Goal: Information Seeking & Learning: Learn about a topic

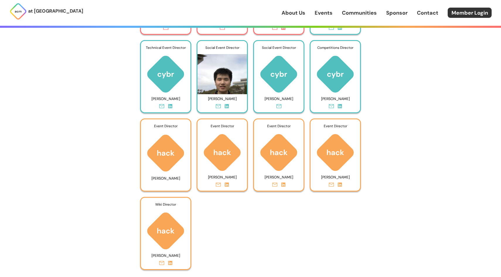
scroll to position [2561, 0]
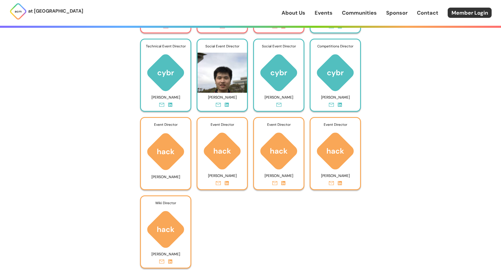
click at [295, 12] on link "About Us" at bounding box center [293, 13] width 24 height 8
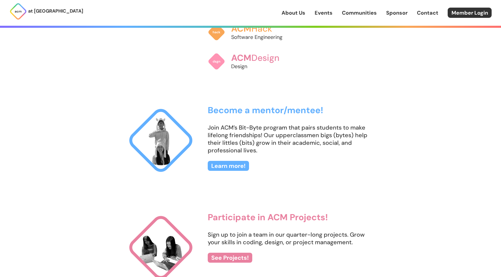
click at [320, 15] on link "Events" at bounding box center [323, 13] width 18 height 8
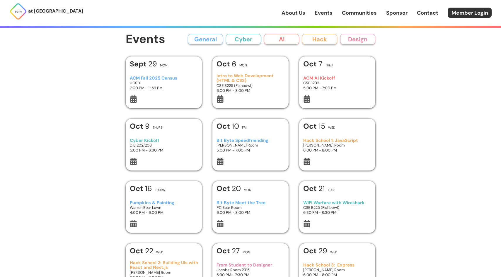
click at [141, 141] on h3 "Cyber Kickoff" at bounding box center [164, 140] width 68 height 5
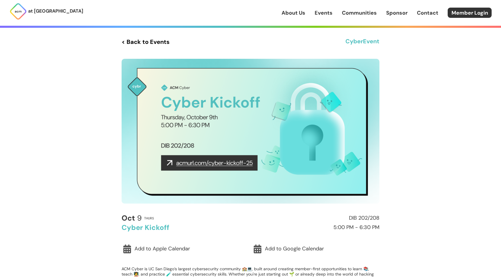
click at [137, 43] on link "< Back to Events" at bounding box center [145, 42] width 48 height 11
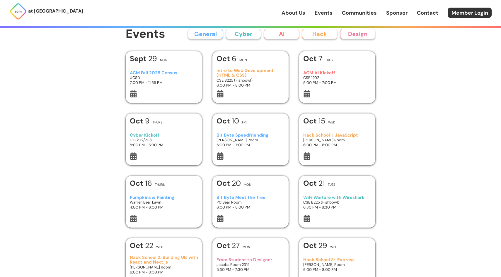
scroll to position [6, 0]
